Goal: Transaction & Acquisition: Purchase product/service

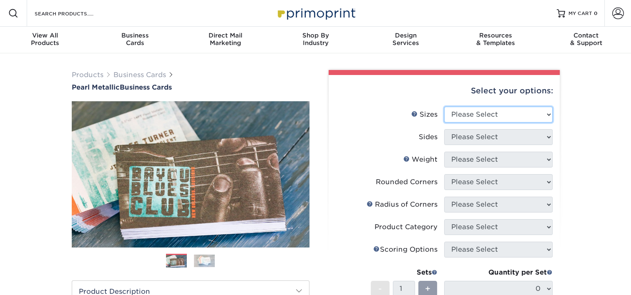
click at [485, 121] on select "Please Select 1.5" x 3.5" - Mini 1.75" x 3.5" - Mini 2" x 2" - Square 2" x 3" -…" at bounding box center [498, 115] width 108 height 16
select select "2.00x3.50"
click at [444, 107] on select "Please Select 1.5" x 3.5" - Mini 1.75" x 3.5" - Mini 2" x 2" - Square 2" x 3" -…" at bounding box center [498, 115] width 108 height 16
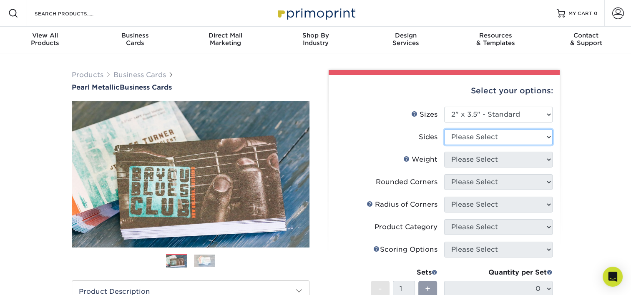
click at [510, 131] on select "Please Select Print Both Sides Print Front Only" at bounding box center [498, 137] width 108 height 16
select select "13abbda7-1d64-4f25-8bb2-c179b224825d"
click at [444, 129] on select "Please Select Print Both Sides Print Front Only" at bounding box center [498, 137] width 108 height 16
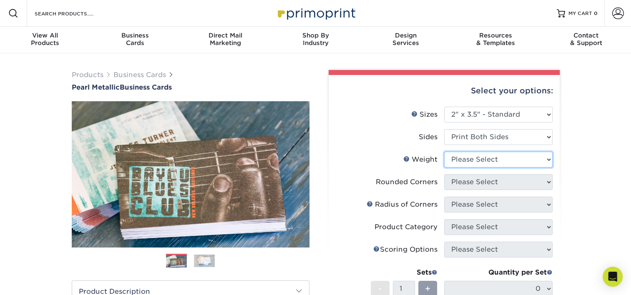
click at [503, 164] on select "Please Select 14PTPM" at bounding box center [498, 160] width 108 height 16
select select "14PTPM"
click at [444, 152] on select "Please Select 14PTPM" at bounding box center [498, 160] width 108 height 16
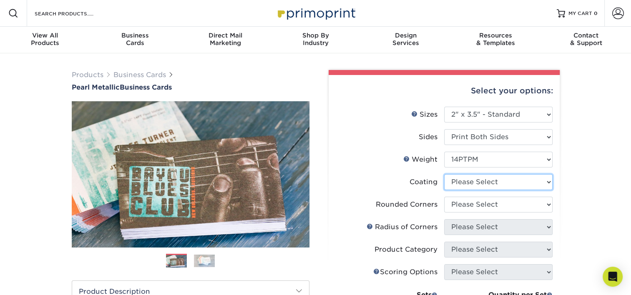
click at [501, 182] on select at bounding box center [498, 182] width 108 height 16
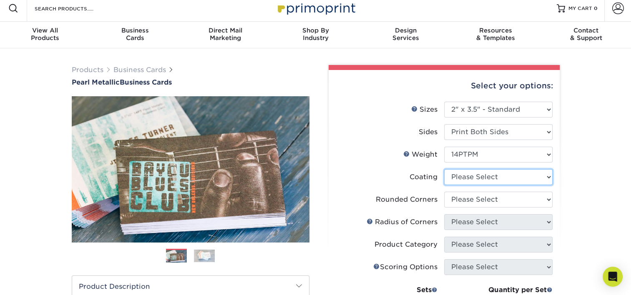
scroll to position [12, 0]
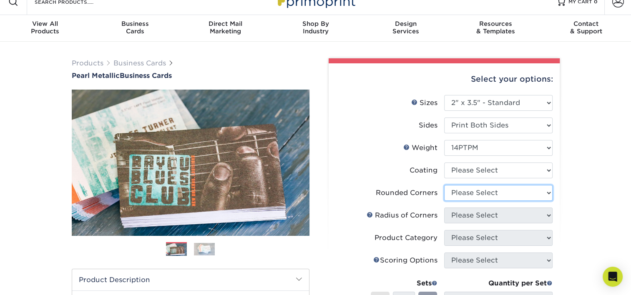
click at [507, 190] on select "Please Select Yes - Round 2 Corners Yes - Round 4 Corners No" at bounding box center [498, 193] width 108 height 16
select select "0"
click at [444, 185] on select "Please Select Yes - Round 2 Corners Yes - Round 4 Corners No" at bounding box center [498, 193] width 108 height 16
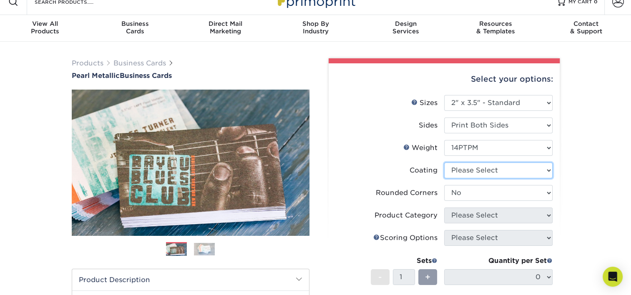
click at [512, 171] on select at bounding box center [498, 171] width 108 height 16
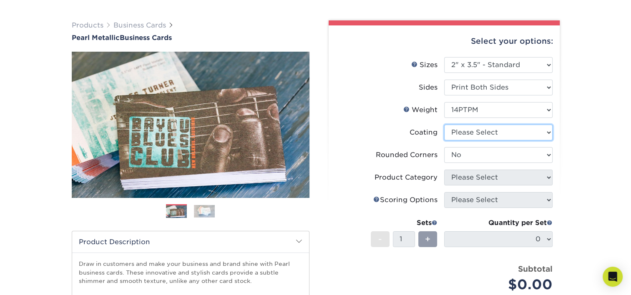
scroll to position [45, 0]
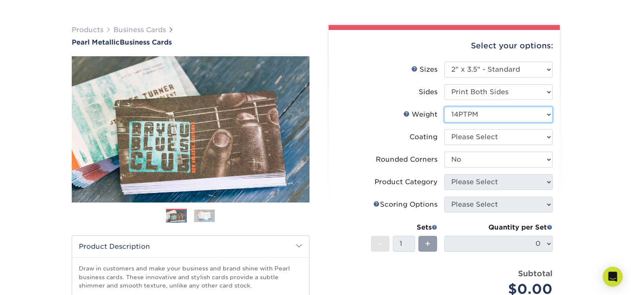
click at [512, 115] on select "Please Select 14PTPM" at bounding box center [498, 115] width 108 height 16
click at [444, 107] on select "Please Select 14PTPM" at bounding box center [498, 115] width 108 height 16
click at [508, 139] on select at bounding box center [498, 137] width 108 height 16
select select "3e7618de-abca-4bda-9f97-8b9129e913d8"
click at [444, 129] on select at bounding box center [498, 137] width 108 height 16
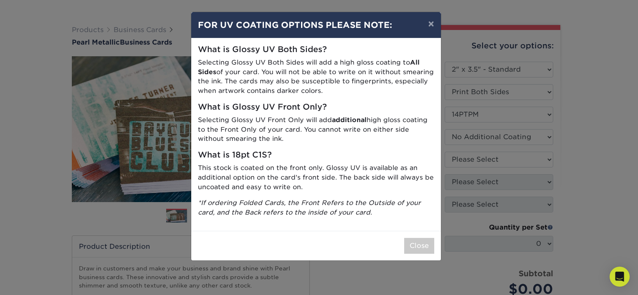
click at [512, 163] on div "× FOR UV COATING OPTIONS PLEASE NOTE: What is Glossy UV Both Sides? Selecting G…" at bounding box center [319, 147] width 638 height 295
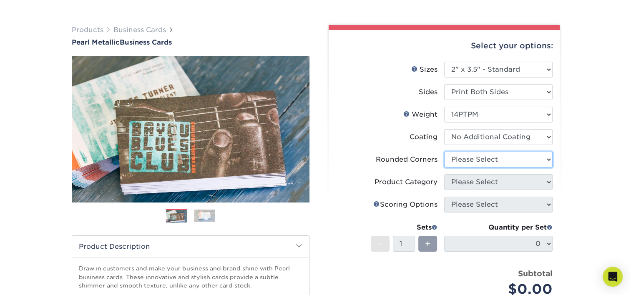
click at [512, 163] on select "Please Select Yes - Round 2 Corners Yes - Round 4 Corners No" at bounding box center [498, 160] width 108 height 16
select select "0"
click at [444, 152] on select "Please Select Yes - Round 2 Corners Yes - Round 4 Corners No" at bounding box center [498, 160] width 108 height 16
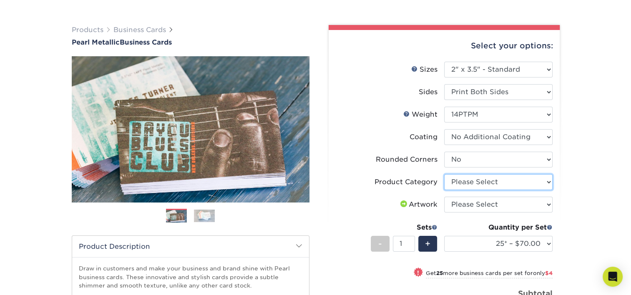
click at [526, 182] on select "Please Select Business Cards" at bounding box center [498, 182] width 108 height 16
select select "3b5148f1-0588-4f88-a218-97bcfdce65c1"
click at [444, 174] on select "Please Select Business Cards" at bounding box center [498, 182] width 108 height 16
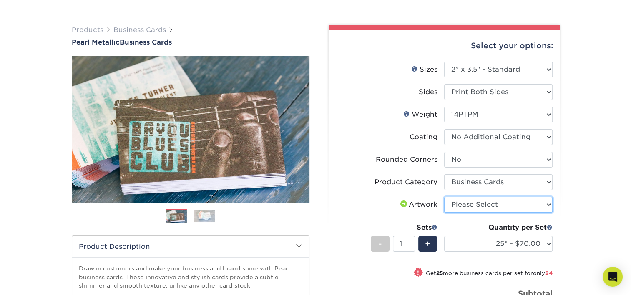
click at [519, 210] on select "Please Select I will upload files I need a design - $100" at bounding box center [498, 205] width 108 height 16
select select "upload"
click at [444, 197] on select "Please Select I will upload files I need a design - $100" at bounding box center [498, 205] width 108 height 16
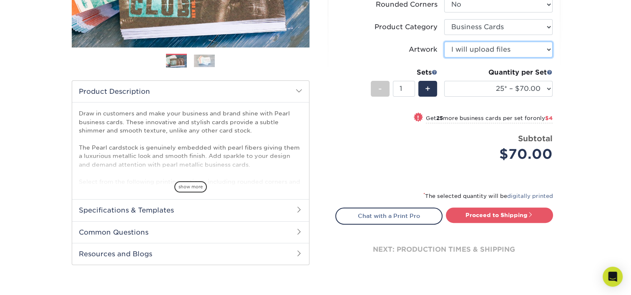
scroll to position [92, 0]
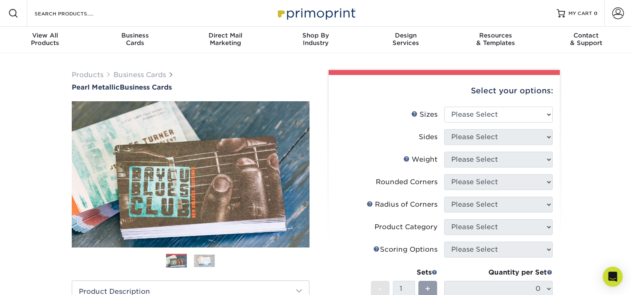
click at [204, 265] on img at bounding box center [204, 261] width 21 height 13
